Goal: Navigation & Orientation: Find specific page/section

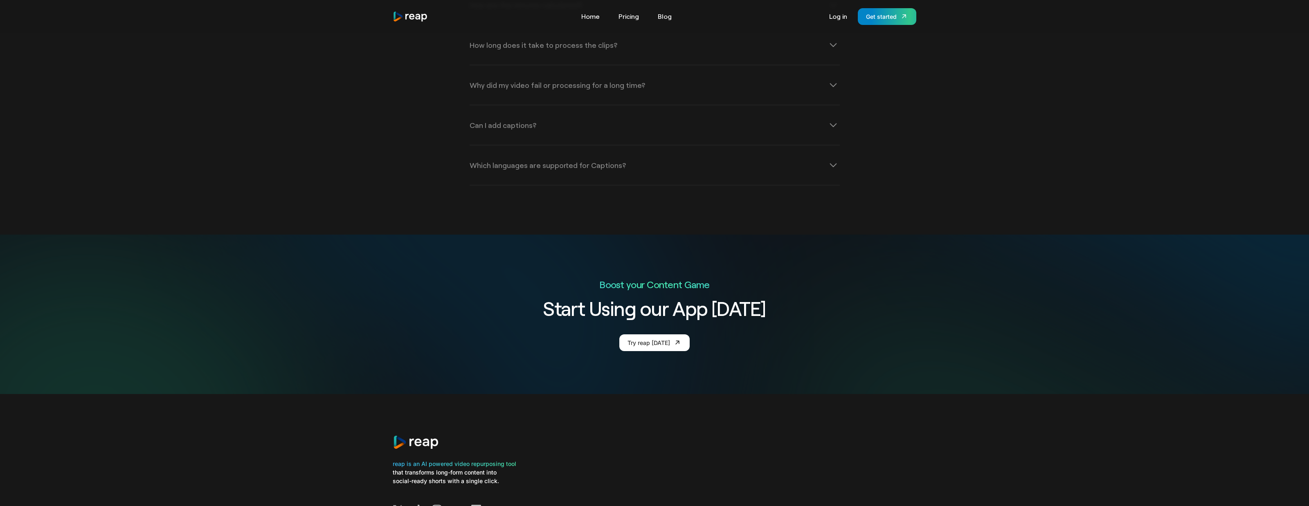
scroll to position [2997, 0]
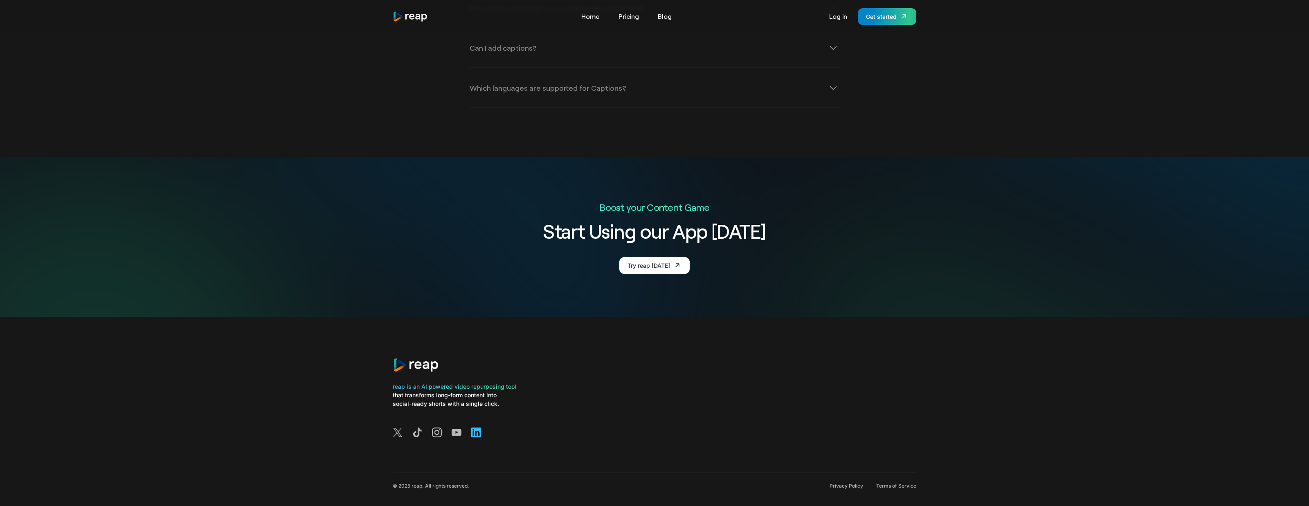
click at [477, 428] on icon at bounding box center [476, 433] width 10 height 10
click at [851, 478] on div "© 2025 reap. All rights reserved. Privacy Policy Terms of Service" at bounding box center [655, 495] width 524 height 44
click at [902, 483] on link "Terms of Service" at bounding box center [896, 486] width 40 height 7
click at [852, 483] on link "Privacy Policy" at bounding box center [846, 486] width 34 height 7
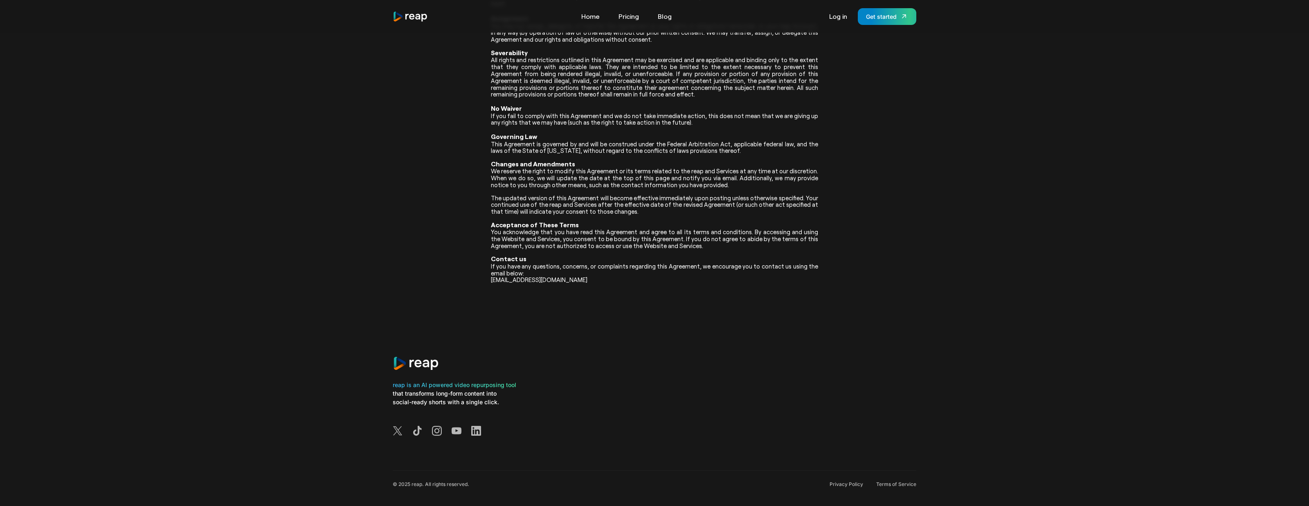
scroll to position [1717, 0]
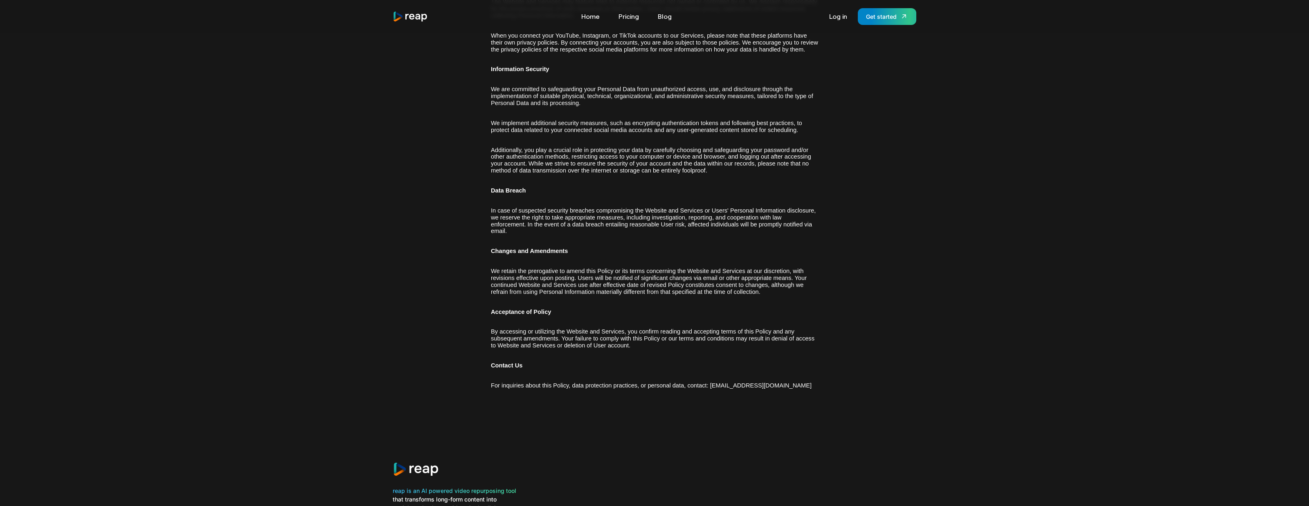
scroll to position [3251, 0]
